Goal: Share content: Share content

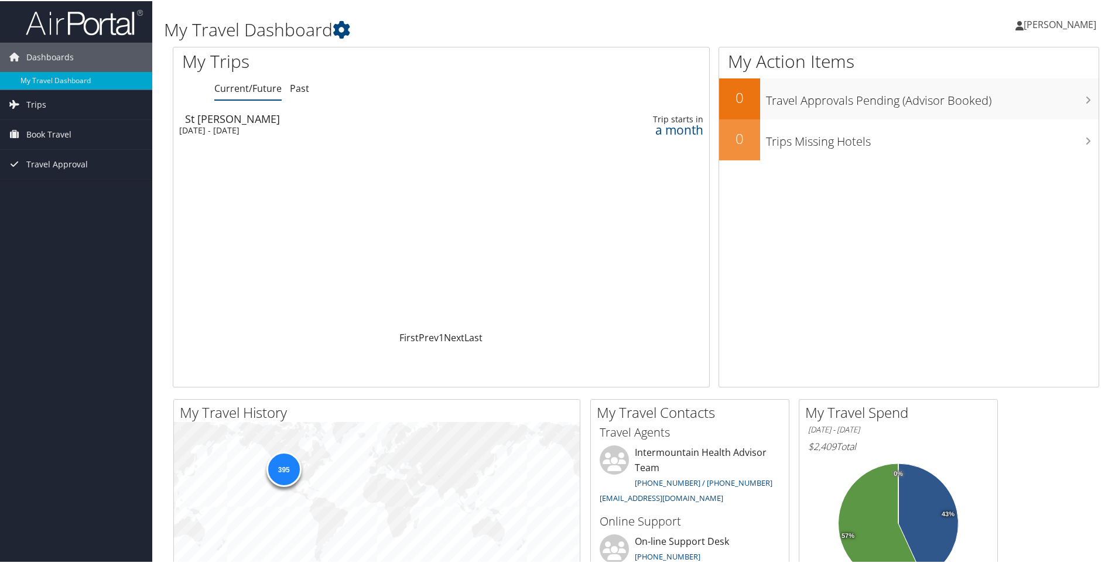
click at [203, 124] on div "[DATE] - [DATE]" at bounding box center [349, 129] width 341 height 11
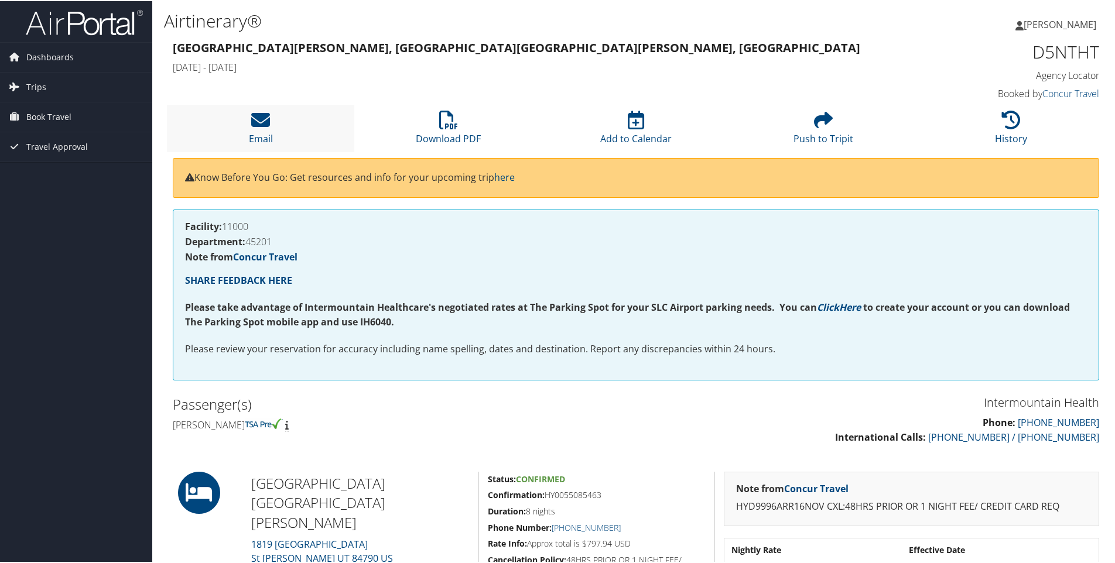
click at [271, 130] on li "Email" at bounding box center [260, 127] width 187 height 47
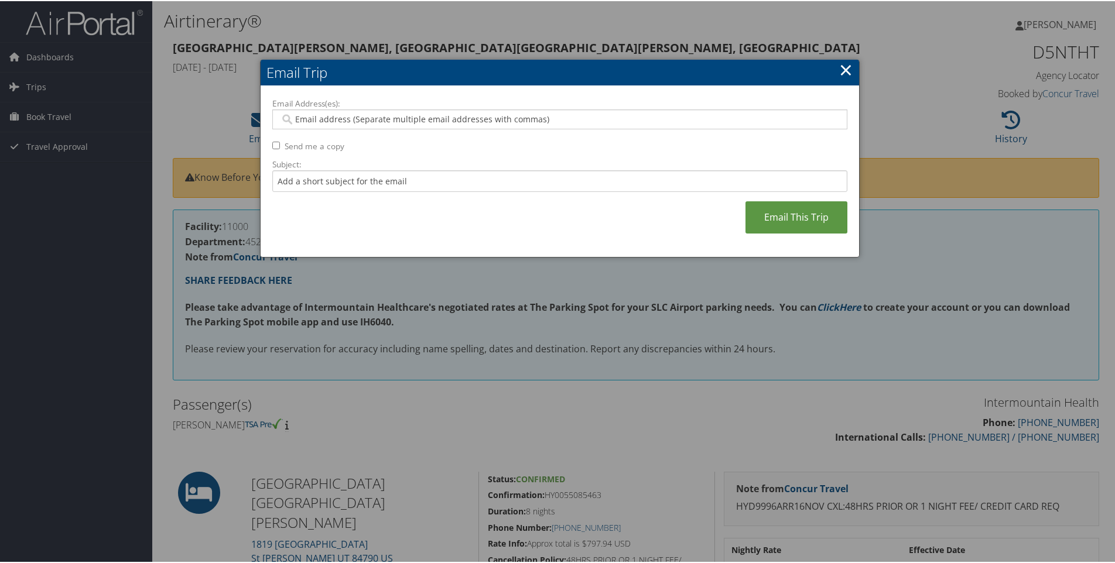
click at [353, 108] on div at bounding box center [559, 118] width 575 height 20
type input "[PERSON_NAME][EMAIL_ADDRESS][PERSON_NAME][DOMAIN_NAME]"
click at [804, 218] on link "Email This Trip" at bounding box center [797, 216] width 102 height 32
